Goal: Navigation & Orientation: Find specific page/section

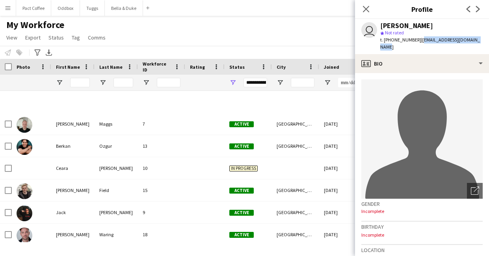
scroll to position [259, 0]
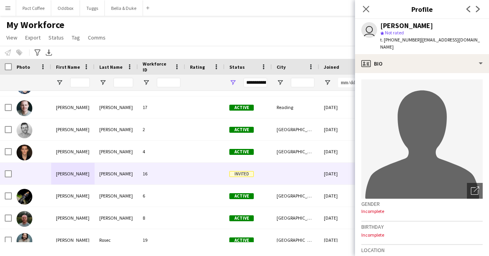
click at [371, 7] on div "Close pop-in" at bounding box center [366, 9] width 22 height 18
click at [367, 6] on icon "Close pop-in" at bounding box center [365, 8] width 7 height 7
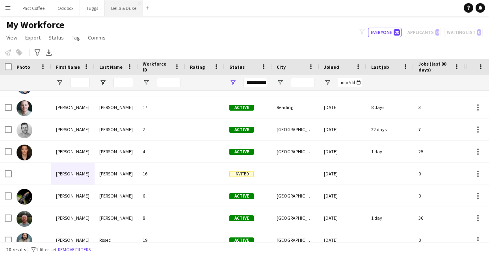
click at [125, 6] on button "Bella & Duke Close" at bounding box center [124, 7] width 38 height 15
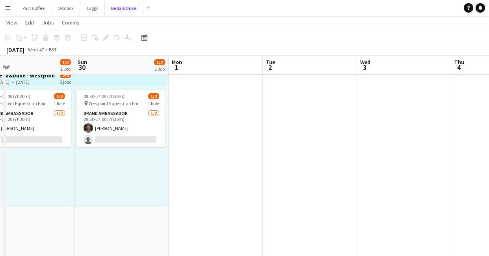
scroll to position [0, 268]
